Goal: Navigation & Orientation: Find specific page/section

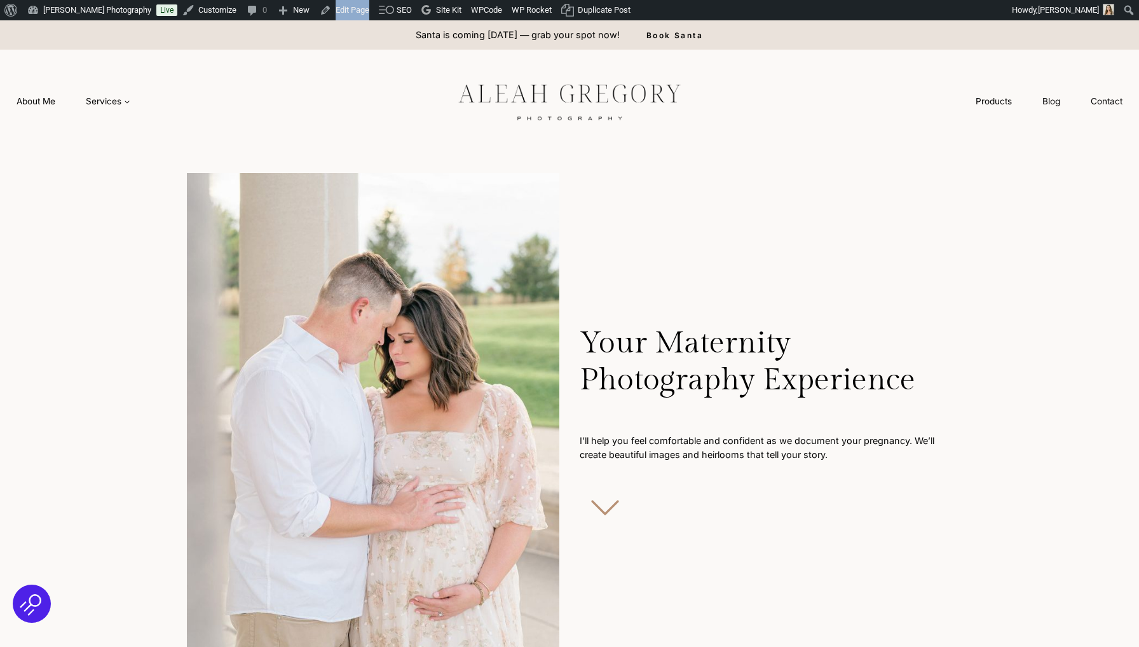
click at [345, 8] on link "Edit Page" at bounding box center [345, 10] width 60 height 20
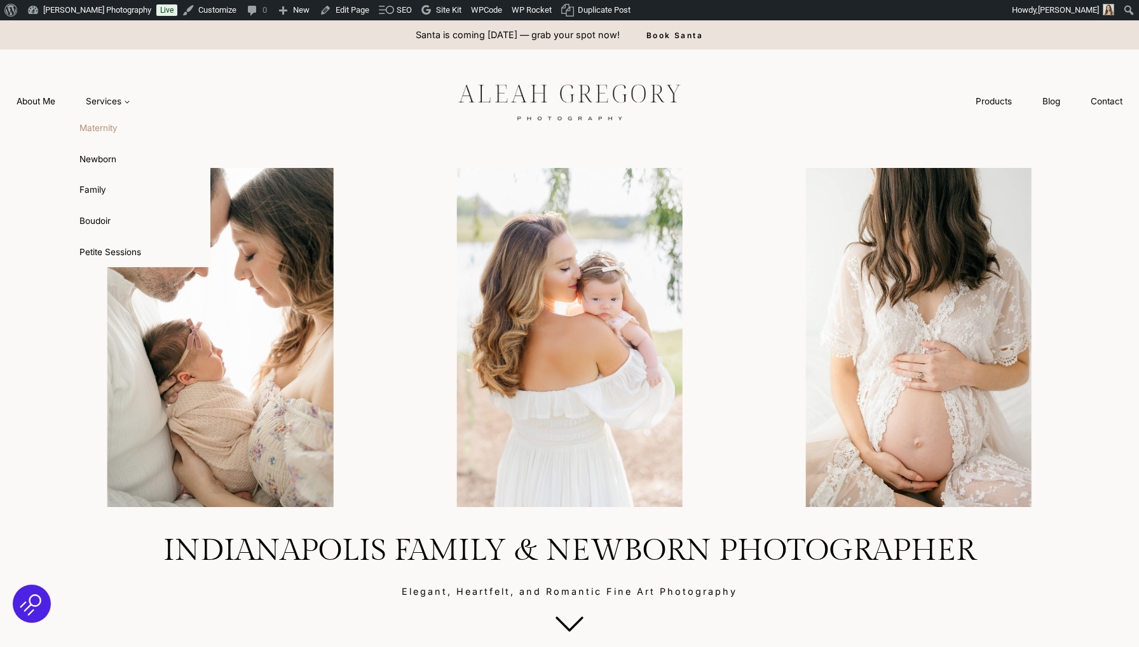
click at [104, 130] on link "Maternity" at bounding box center [141, 128] width 140 height 31
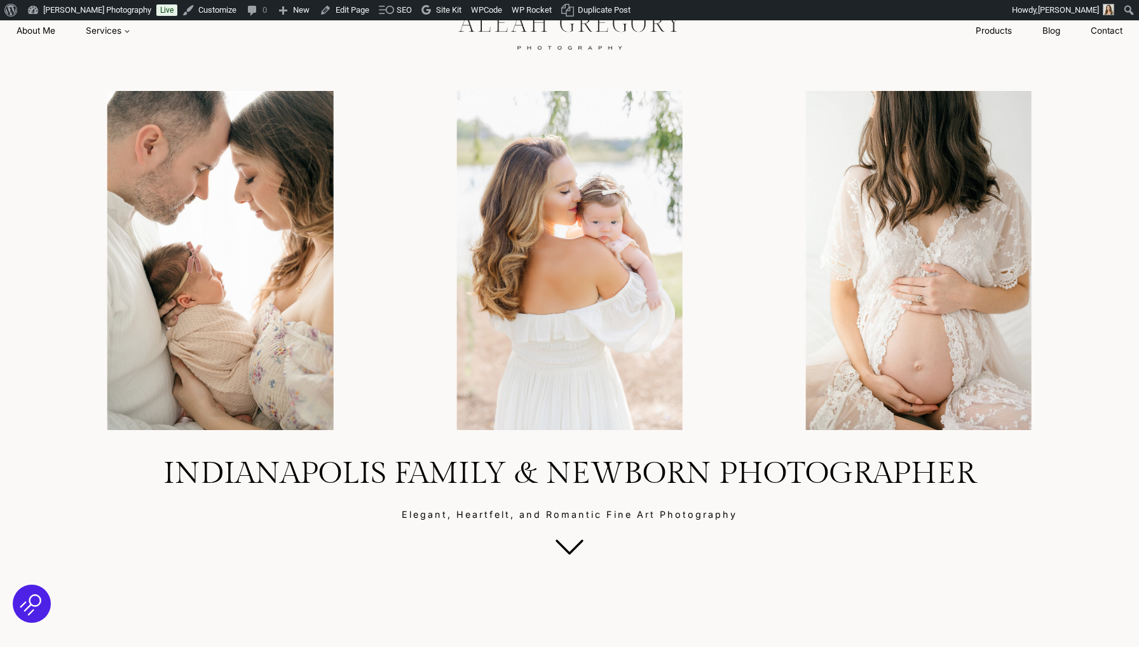
scroll to position [27, 0]
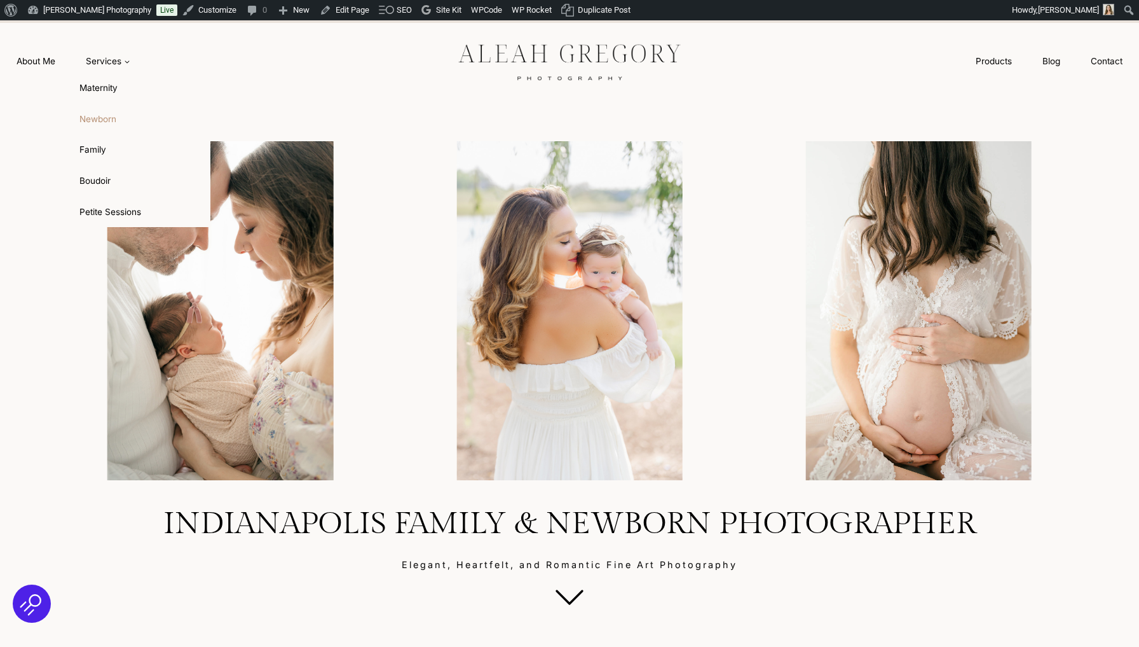
click at [103, 104] on link "Newborn" at bounding box center [141, 119] width 140 height 31
click at [103, 93] on link "Maternity" at bounding box center [141, 88] width 140 height 31
click at [103, 88] on link "Maternity" at bounding box center [141, 88] width 140 height 31
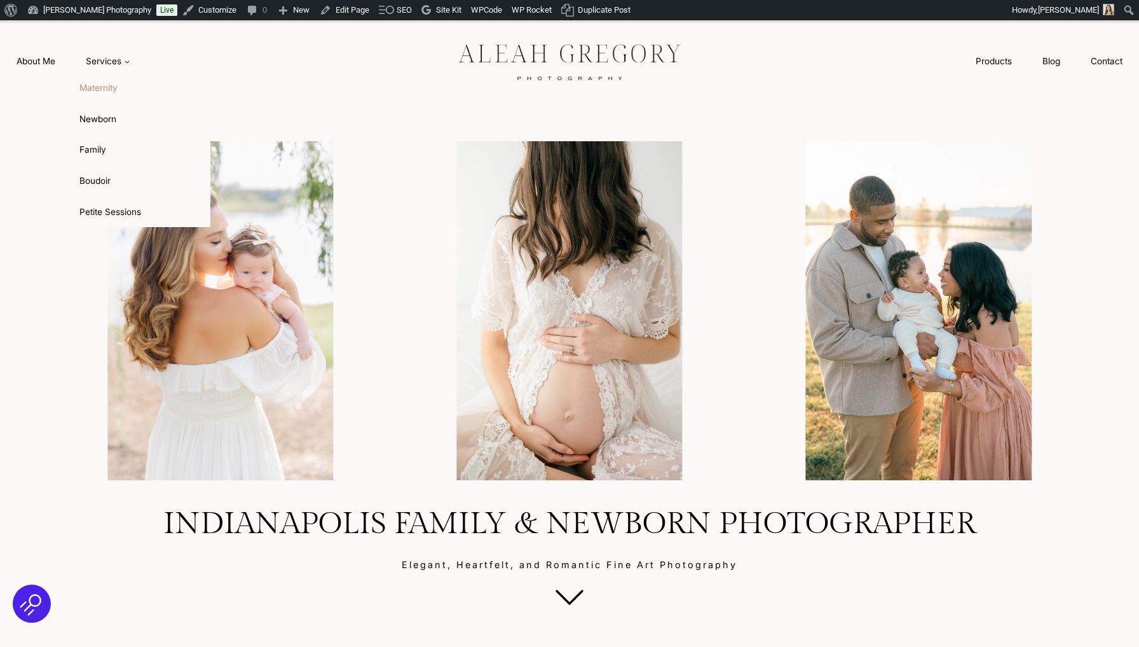
click at [85, 78] on link "Maternity" at bounding box center [141, 88] width 140 height 31
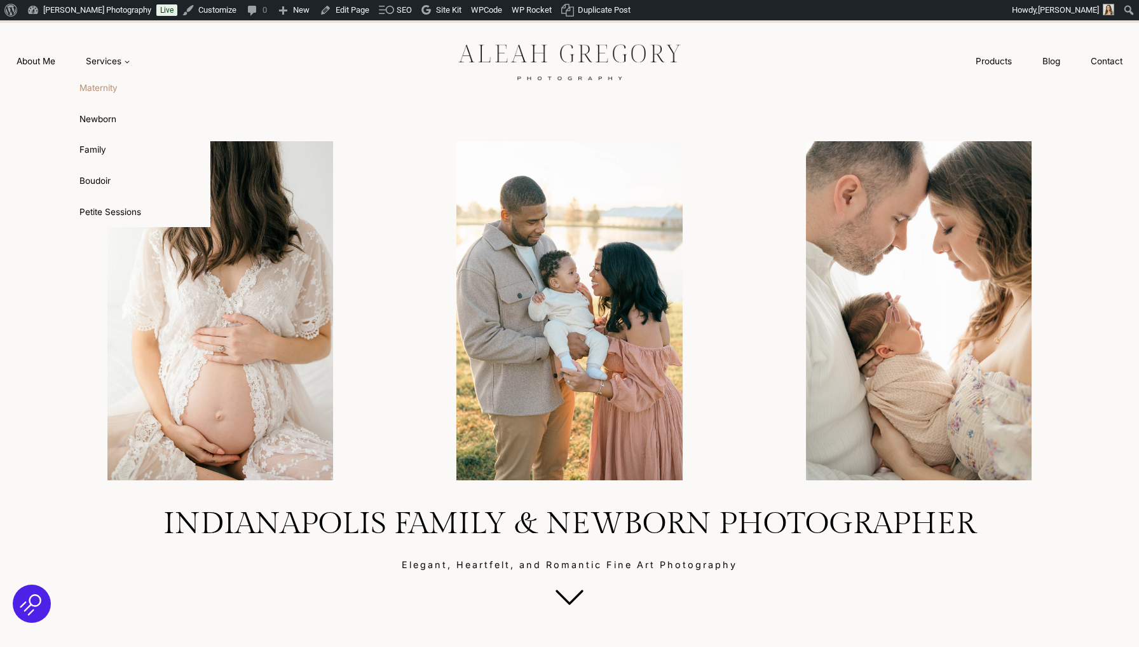
click at [96, 83] on link "Maternity" at bounding box center [141, 88] width 140 height 31
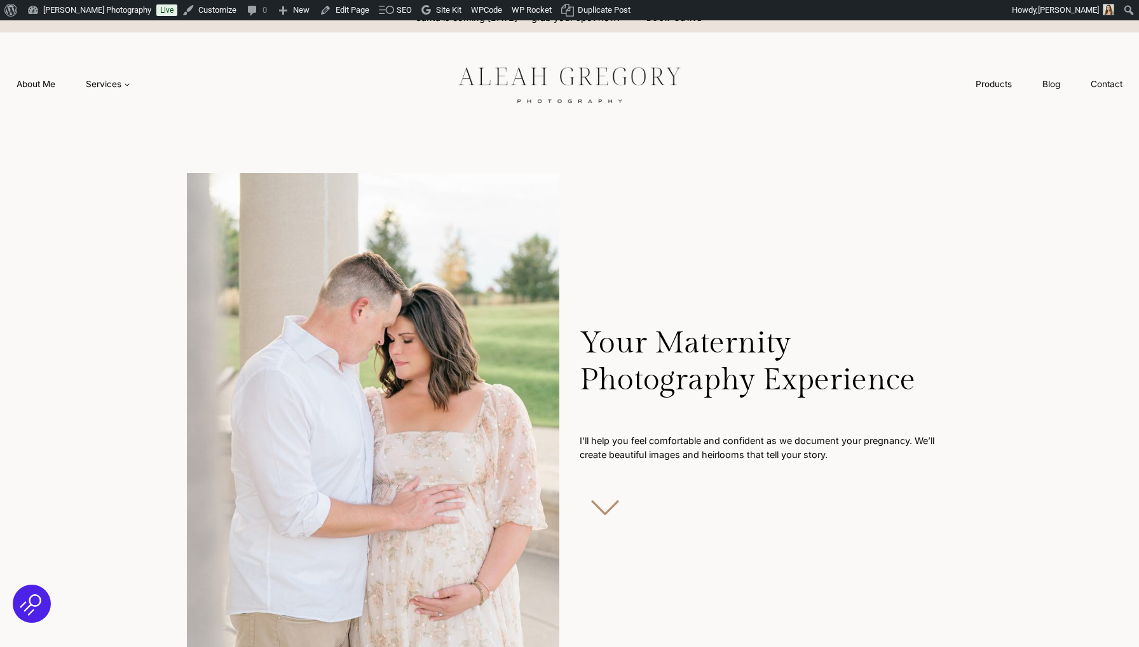
scroll to position [69, 0]
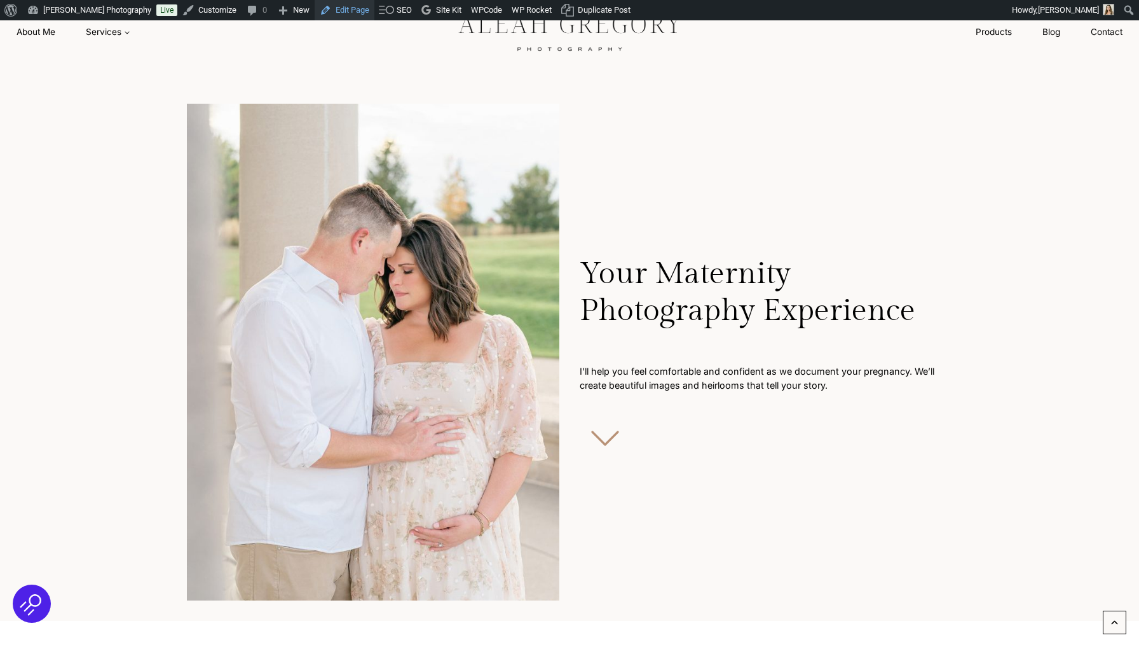
click at [362, 6] on link "Edit Page" at bounding box center [345, 10] width 60 height 20
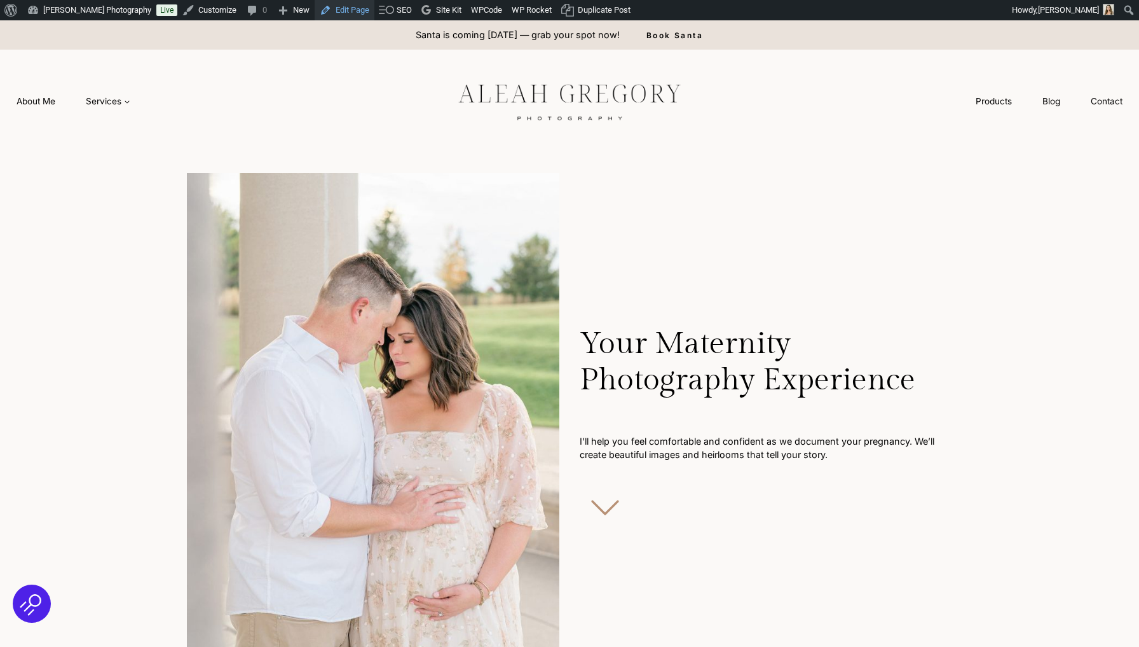
click at [351, 9] on link "Edit Page" at bounding box center [345, 10] width 60 height 20
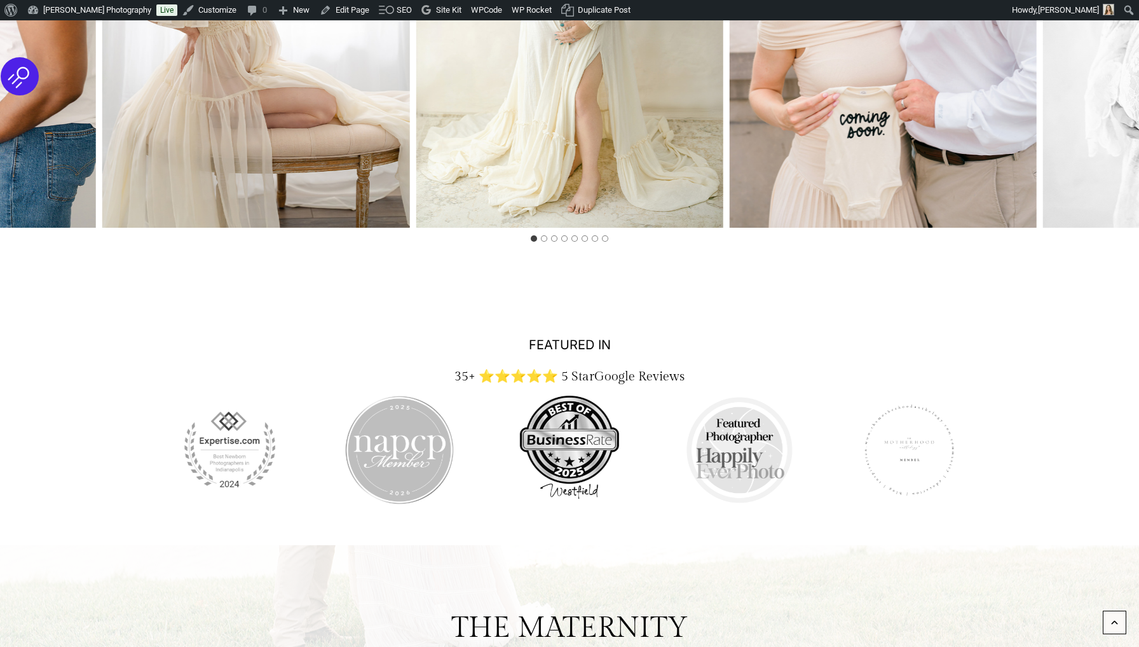
scroll to position [2681, 0]
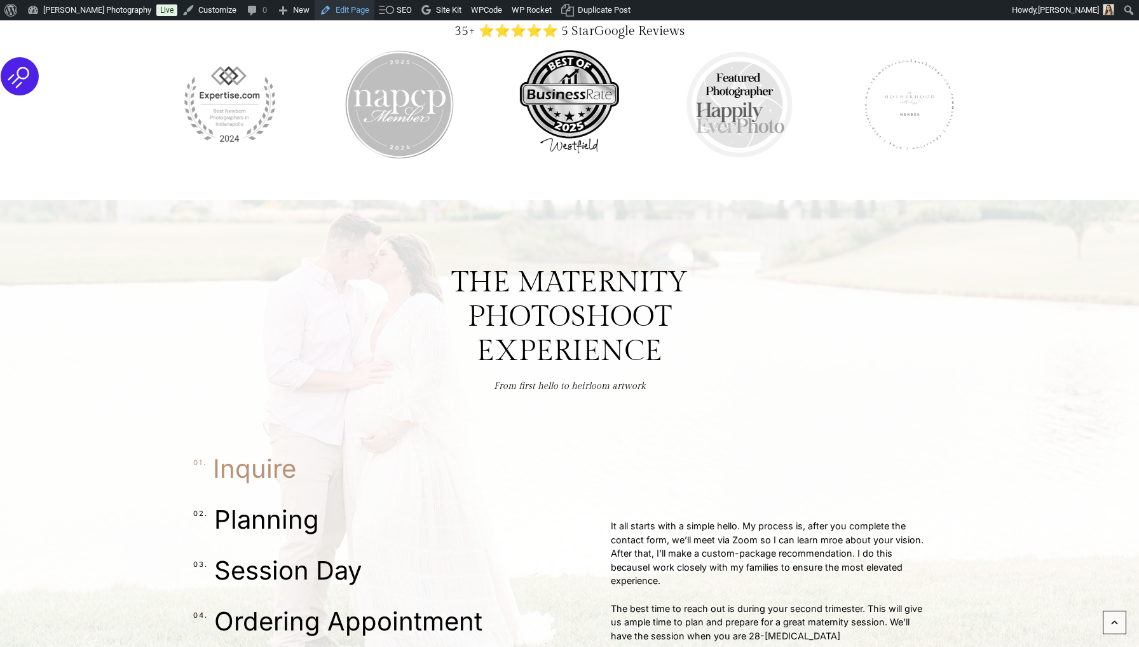
click at [357, 10] on link "Edit Page" at bounding box center [345, 10] width 60 height 20
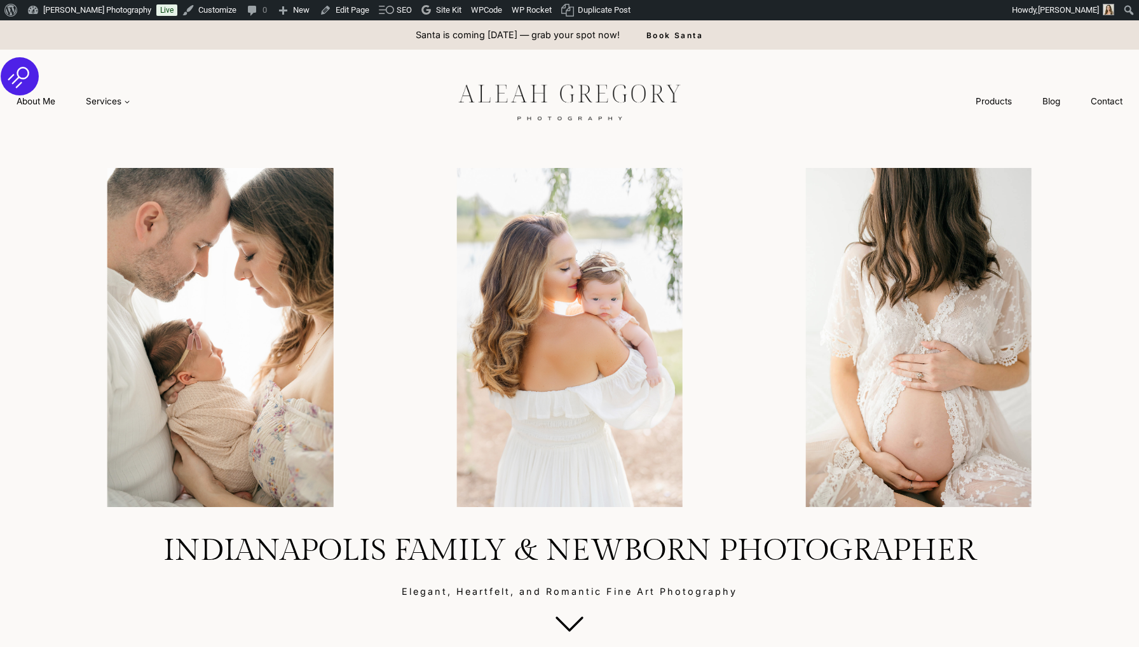
click at [666, 92] on img at bounding box center [570, 100] width 286 height 53
